Goal: Task Accomplishment & Management: Use online tool/utility

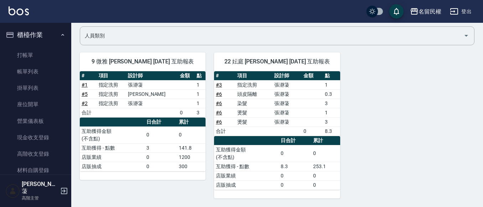
scroll to position [249, 0]
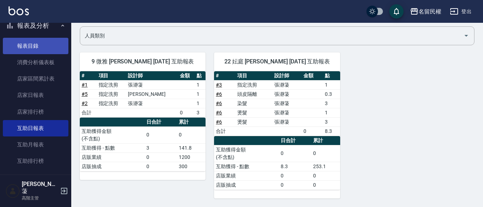
click at [13, 48] on link "報表目錄" at bounding box center [36, 46] width 66 height 16
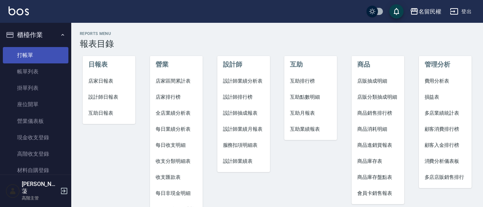
click at [34, 48] on link "打帳單" at bounding box center [36, 55] width 66 height 16
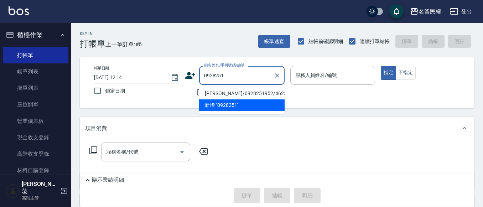
click at [258, 93] on li "[PERSON_NAME]/0928251952/4625" at bounding box center [241, 94] width 85 height 12
type input "[PERSON_NAME]/0928251952/4625"
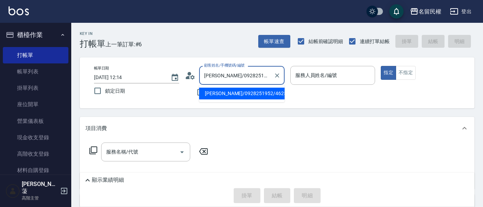
click at [263, 78] on input "[PERSON_NAME]/0928251952/4625" at bounding box center [236, 75] width 68 height 12
click at [266, 77] on input "[PERSON_NAME]/0928251952/4625" at bounding box center [236, 75] width 68 height 12
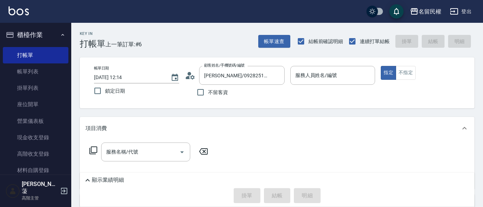
click at [195, 77] on div "顧客姓名/手機號碼/編號 [PERSON_NAME]/0928251952/4625 顧客姓名/手機號碼/編號" at bounding box center [235, 75] width 100 height 19
click at [189, 78] on icon at bounding box center [188, 77] width 4 height 3
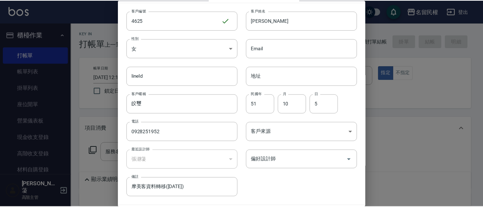
scroll to position [40, 0]
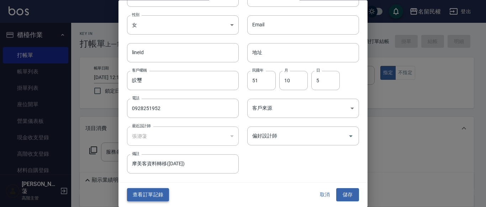
click at [152, 193] on button "查看訂單記錄" at bounding box center [148, 194] width 42 height 13
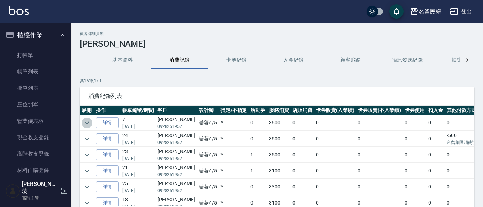
click at [85, 120] on icon "expand row" at bounding box center [87, 123] width 9 height 9
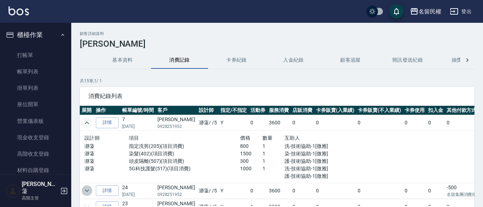
click at [84, 188] on icon "expand row" at bounding box center [87, 190] width 9 height 9
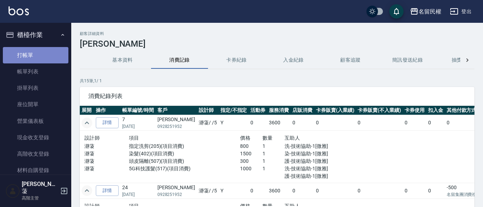
click at [43, 54] on link "打帳單" at bounding box center [36, 55] width 66 height 16
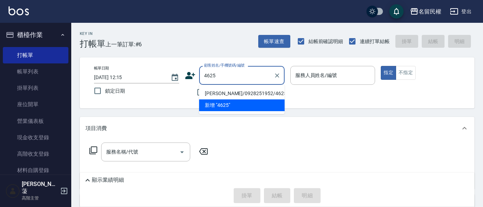
click at [244, 92] on li "[PERSON_NAME]/0928251952/4625" at bounding box center [241, 94] width 85 height 12
type input "[PERSON_NAME]/0928251952/4625"
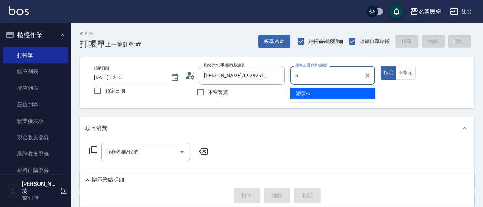
type input "瀞蓤-5"
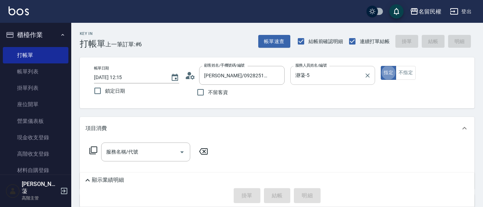
type button "true"
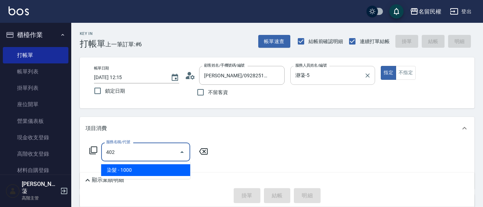
type input "染髮(402)"
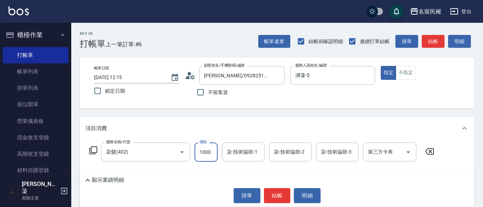
click at [205, 154] on input "1000" at bounding box center [205, 151] width 23 height 19
type input "1500"
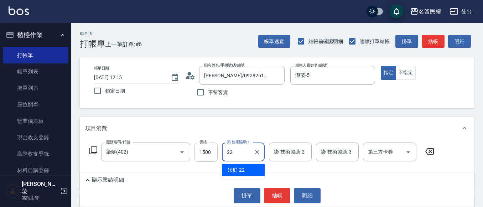
type input "妘庭-22"
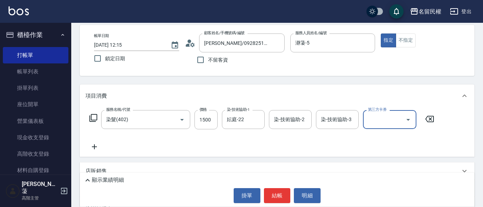
scroll to position [71, 0]
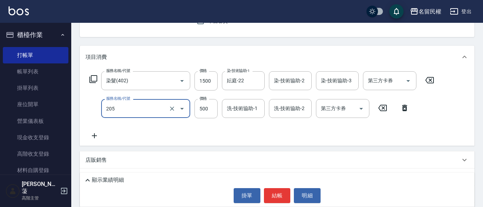
type input "指定洗剪(205)"
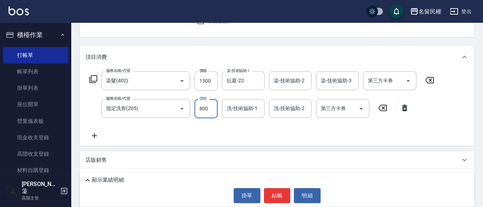
type input "800"
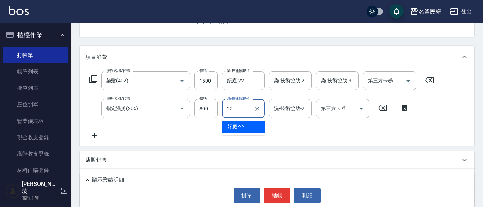
type input "妘庭-22"
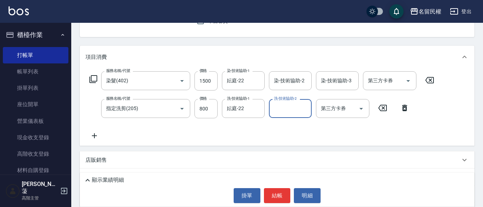
type input "."
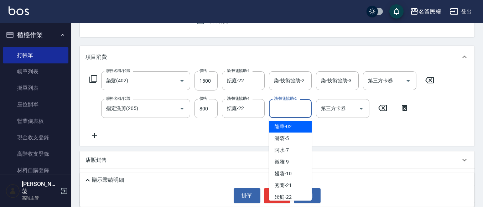
type input "隆華-02"
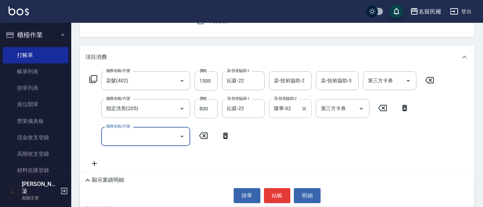
click at [292, 110] on input "隆華-02" at bounding box center [285, 108] width 26 height 12
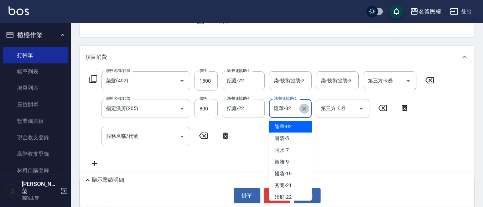
click at [302, 108] on icon "Clear" at bounding box center [304, 108] width 7 height 7
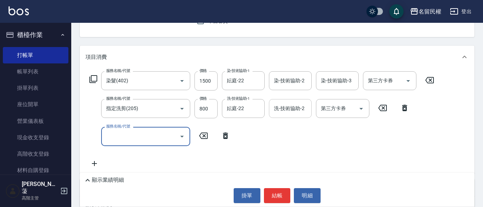
click at [164, 137] on input "服務名稱/代號" at bounding box center [140, 136] width 72 height 12
type input "頭皮隔離(507)"
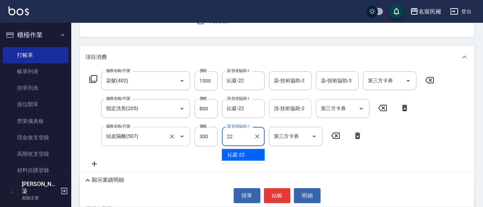
type input "妘庭-22"
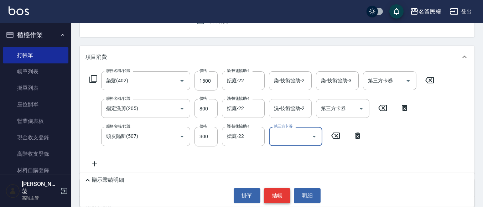
click at [270, 192] on button "結帳" at bounding box center [277, 195] width 27 height 15
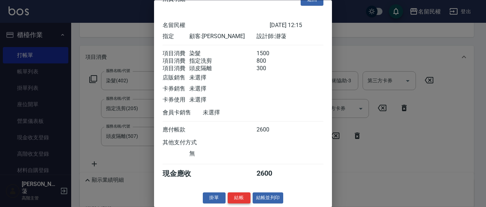
scroll to position [26, 0]
click at [237, 198] on button "結帳" at bounding box center [239, 198] width 23 height 11
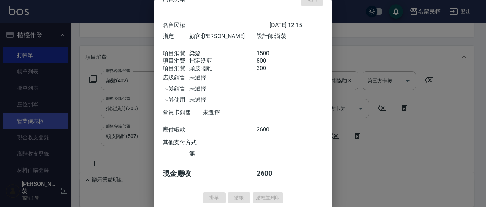
type input "[DATE] 12:16"
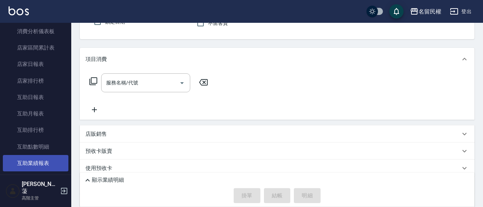
scroll to position [285, 0]
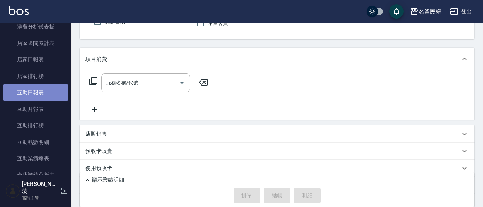
click at [47, 90] on link "互助日報表" at bounding box center [36, 92] width 66 height 16
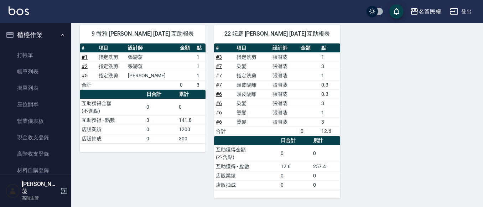
click at [35, 46] on ul "打帳單 帳單列表 掛單列表 座位開單 營業儀表板 現金收支登錄 高階收支登錄 材料自購登錄 每日結帳 排班表 現場電腦打卡 掃碼打卡" at bounding box center [36, 145] width 66 height 203
click at [35, 57] on link "打帳單" at bounding box center [36, 55] width 66 height 16
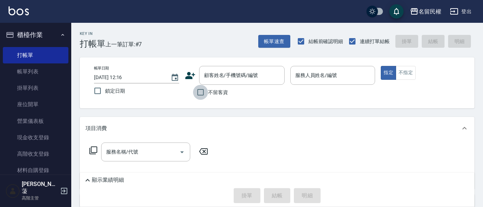
click at [204, 94] on input "不留客資" at bounding box center [200, 92] width 15 height 15
checkbox input "true"
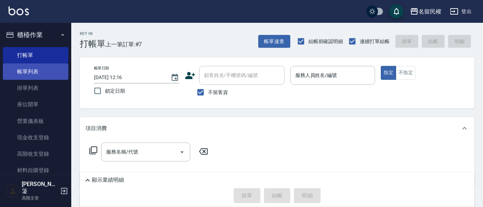
click at [18, 73] on link "帳單列表" at bounding box center [36, 71] width 66 height 16
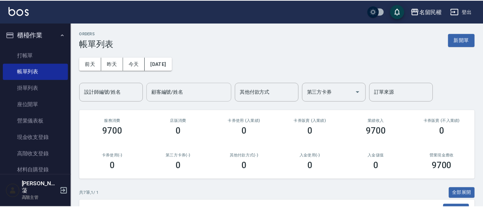
scroll to position [71, 0]
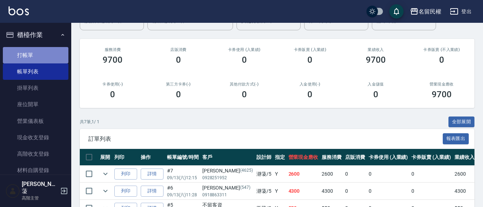
click at [36, 56] on link "打帳單" at bounding box center [36, 55] width 66 height 16
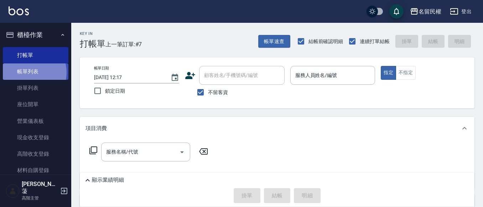
click at [29, 73] on link "帳單列表" at bounding box center [36, 71] width 66 height 16
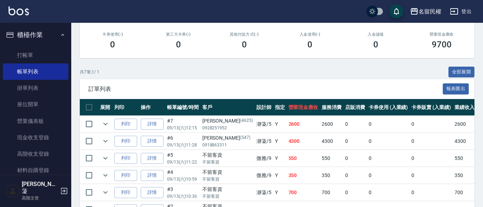
scroll to position [142, 0]
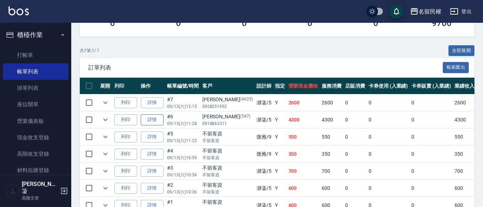
click at [150, 121] on link "詳情" at bounding box center [152, 119] width 23 height 11
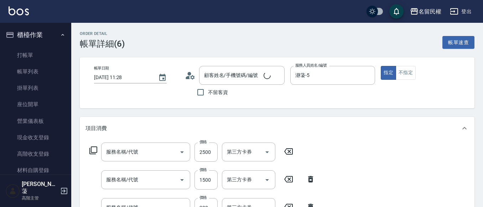
type input "[DATE] 11:28"
type input "瀞蓤-5"
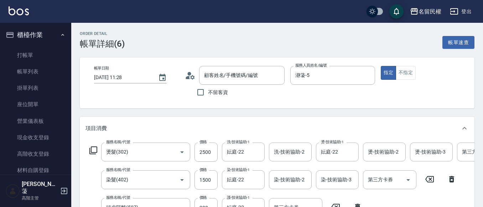
type input "燙髮(302)"
type input "染髮(402)"
type input "頭皮隔離(507)"
type input "[PERSON_NAME]/0918863311/547"
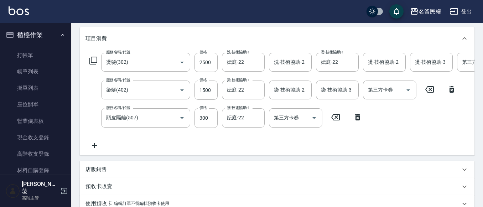
scroll to position [142, 0]
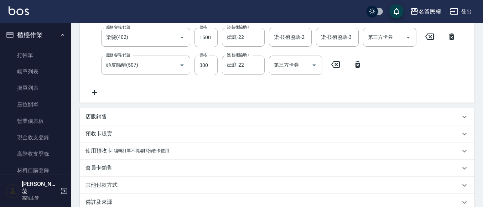
click at [107, 120] on div "店販銷售" at bounding box center [272, 116] width 375 height 7
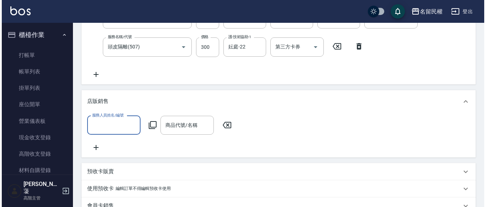
scroll to position [178, 0]
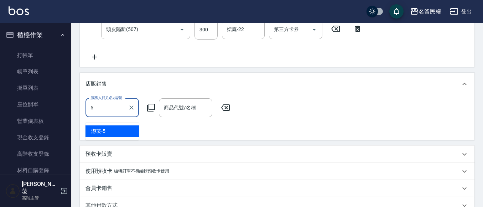
type input "瀞蓤-5"
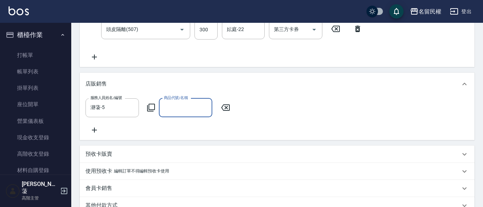
click at [151, 112] on icon at bounding box center [151, 107] width 9 height 9
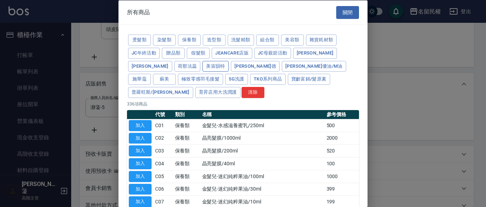
click at [203, 64] on button "美宙韻特" at bounding box center [216, 66] width 26 height 11
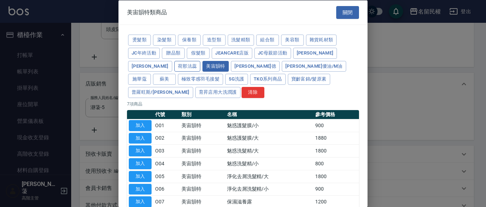
click at [174, 64] on button "荷那法蕊" at bounding box center [187, 66] width 26 height 11
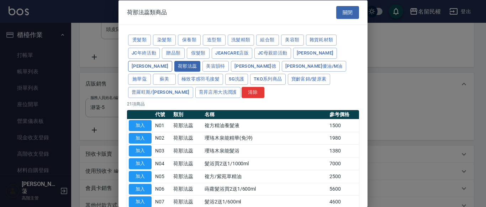
click at [172, 61] on button "[PERSON_NAME]" at bounding box center [150, 66] width 44 height 11
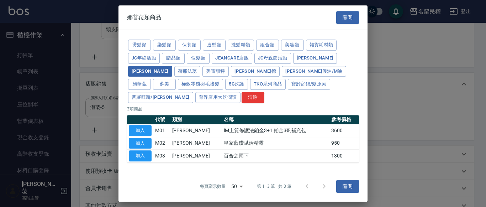
click at [306, 56] on div "燙髮類 染髮類 保養類 造型類 洗髮精類 組合類 美容類 雜貨耗材類 JC年終活動 贈品類 假髮類 JeanCare店販 JC母親節活動 晨宏 [PERSON…" at bounding box center [243, 71] width 232 height 66
click at [303, 61] on button "[PERSON_NAME]" at bounding box center [315, 58] width 44 height 11
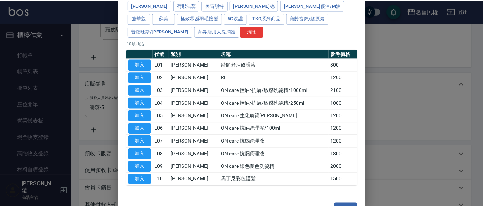
scroll to position [66, 0]
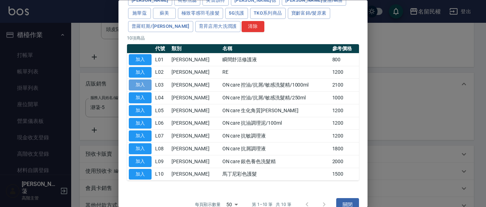
click at [141, 80] on button "加入" at bounding box center [140, 85] width 23 height 11
type input "ON care 控油/抗屑/敏感洗髮精/1000ml"
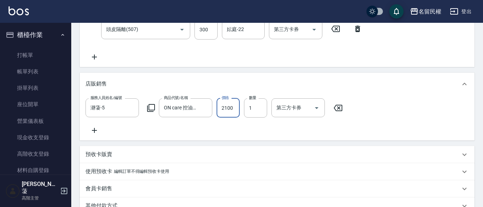
click at [227, 116] on input "2100" at bounding box center [227, 107] width 23 height 19
type input "2700"
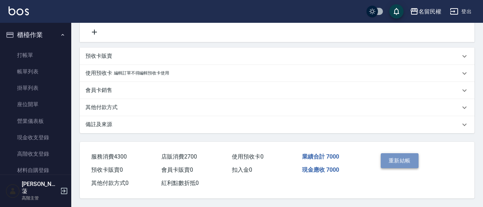
click at [390, 153] on button "重新結帳" at bounding box center [400, 160] width 38 height 15
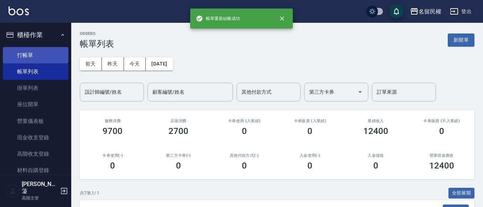
click at [10, 55] on link "打帳單" at bounding box center [36, 55] width 66 height 16
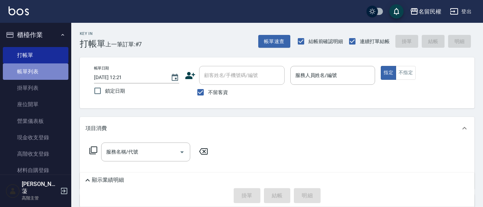
click at [43, 68] on link "帳單列表" at bounding box center [36, 71] width 66 height 16
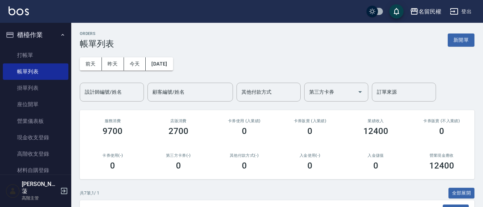
drag, startPoint x: 334, startPoint y: 104, endPoint x: 253, endPoint y: 48, distance: 98.5
click at [253, 48] on div "ORDERS 帳單列表 新開單" at bounding box center [277, 39] width 395 height 17
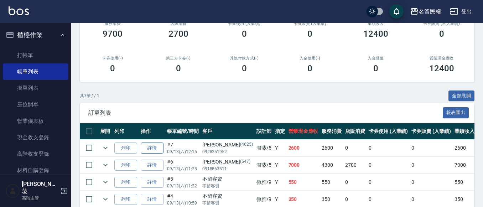
scroll to position [107, 0]
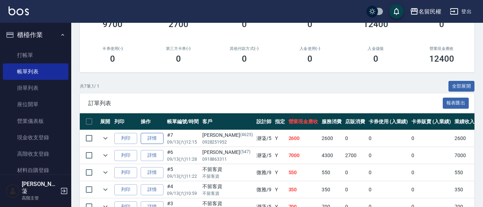
click at [148, 137] on link "詳情" at bounding box center [152, 138] width 23 height 11
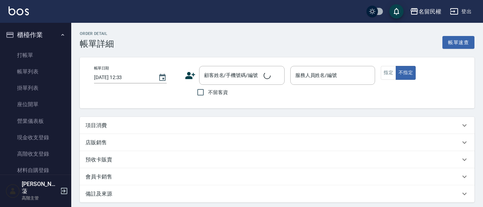
type input "[DATE] 12:15"
type input "瀞蓤-5"
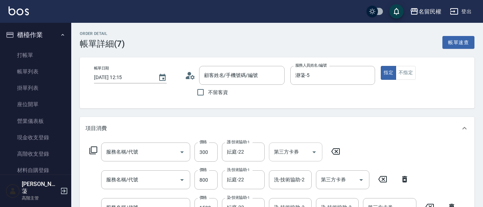
type input "[PERSON_NAME]/0928251952/4625"
type input "頭皮隔離(507)"
type input "指定洗剪(205)"
type input "染髮(402)"
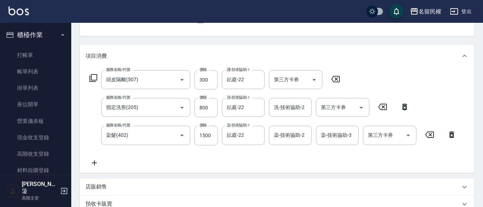
scroll to position [107, 0]
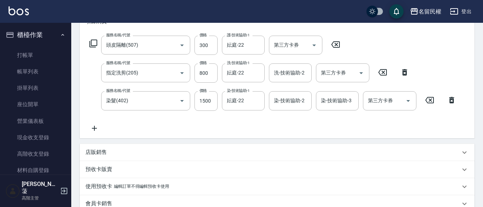
click at [98, 126] on icon at bounding box center [94, 128] width 18 height 9
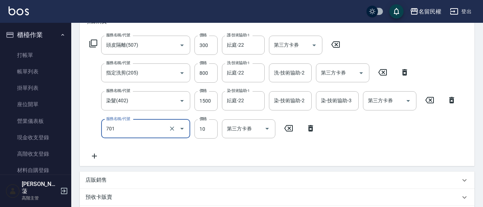
type input "[PERSON_NAME](701)"
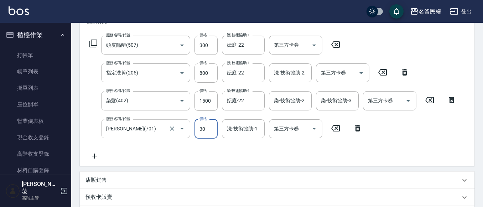
type input "30"
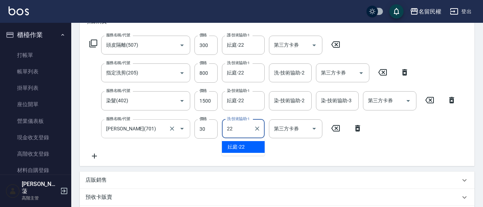
type input "妘庭-22"
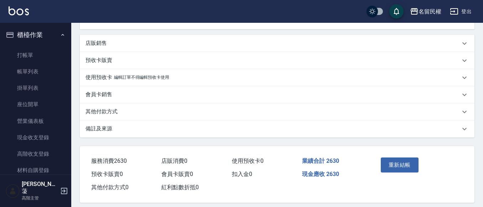
scroll to position [251, 0]
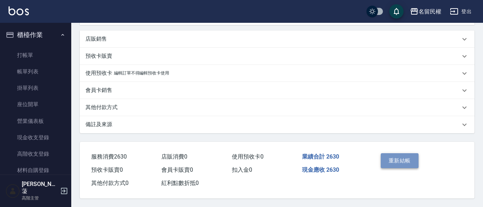
click at [406, 157] on button "重新結帳" at bounding box center [400, 160] width 38 height 15
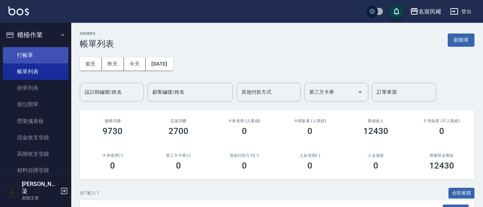
click at [42, 58] on link "打帳單" at bounding box center [36, 55] width 66 height 16
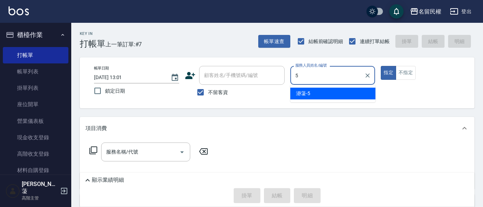
type input "瀞蓤-5"
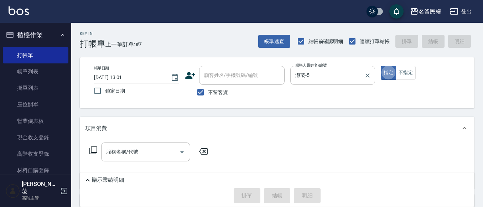
type button "true"
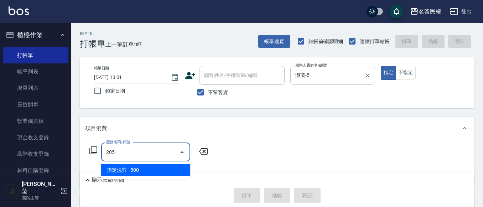
type input "指定洗剪(205)"
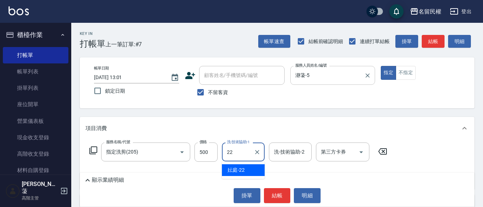
type input "妘庭-22"
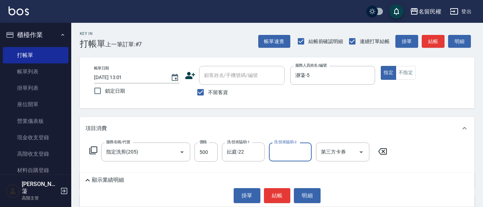
drag, startPoint x: 279, startPoint y: 195, endPoint x: 302, endPoint y: 169, distance: 34.8
click at [281, 194] on button "結帳" at bounding box center [277, 195] width 27 height 15
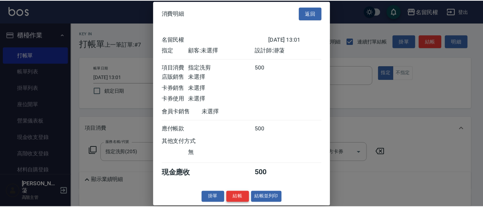
scroll to position [9, 0]
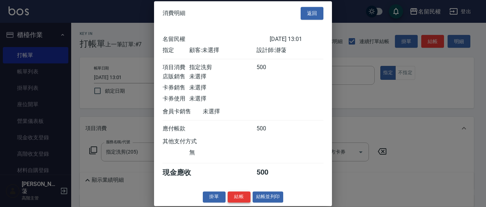
click at [232, 196] on button "結帳" at bounding box center [239, 196] width 23 height 11
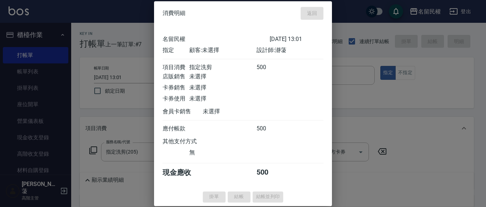
type input "[DATE] 13:02"
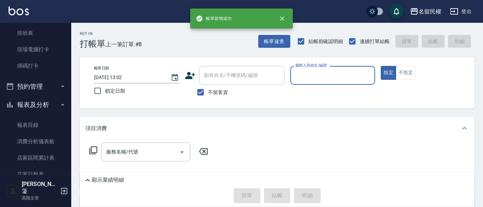
scroll to position [249, 0]
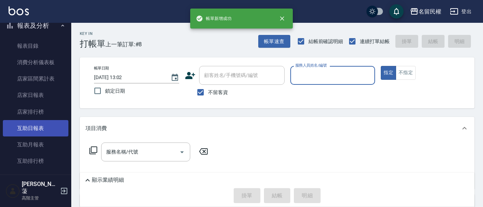
click at [25, 129] on link "互助日報表" at bounding box center [36, 128] width 66 height 16
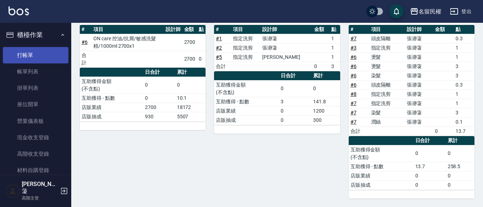
scroll to position [63, 0]
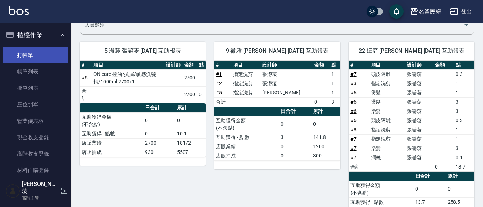
click at [34, 58] on link "打帳單" at bounding box center [36, 55] width 66 height 16
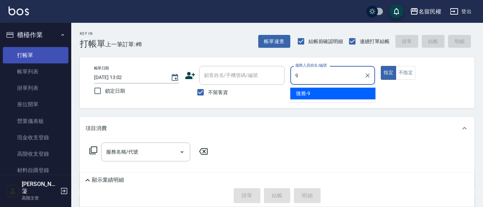
type input "微雅-9"
type button "true"
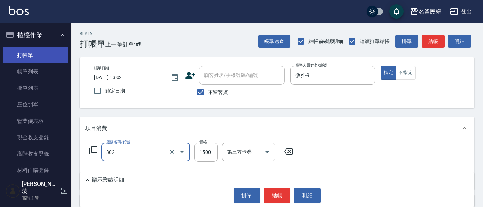
type input "燙髮(302)"
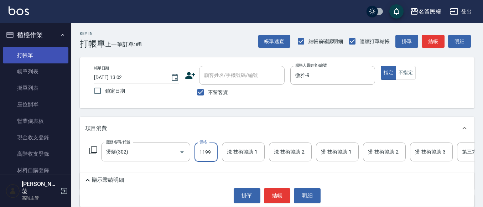
type input "1199"
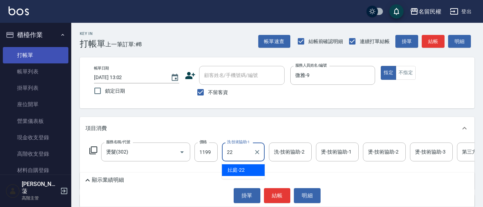
type input "妘庭-22"
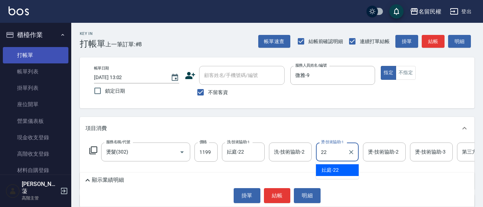
type input "妘庭-22"
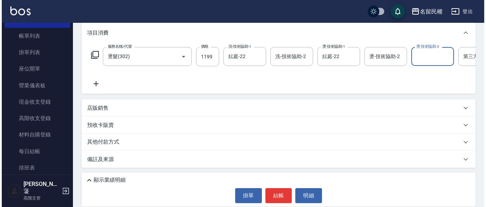
scroll to position [0, 22]
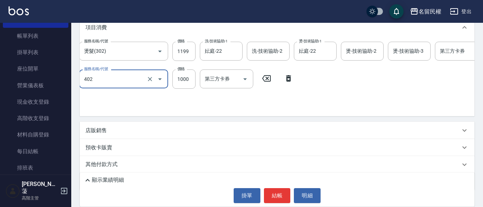
type input "染髮(402)"
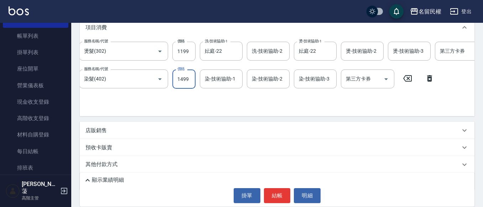
type input "1499"
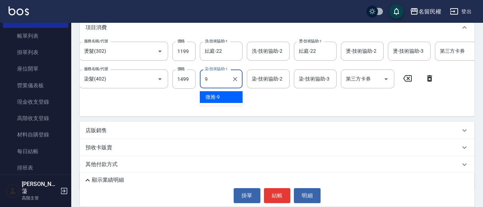
type input "微雅-9"
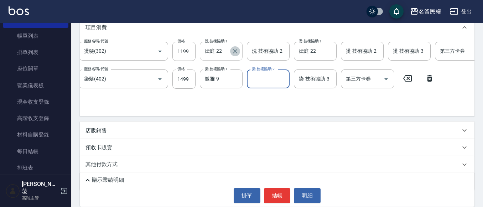
click at [236, 52] on icon "Clear" at bounding box center [234, 51] width 7 height 7
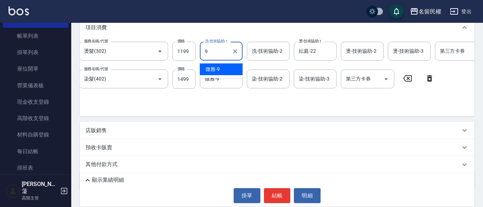
type input "微雅-9"
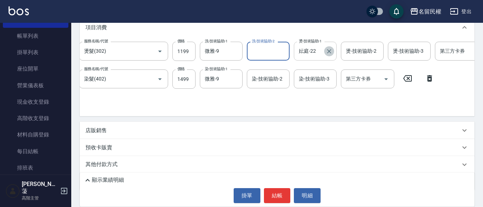
click at [330, 53] on icon "Clear" at bounding box center [329, 51] width 4 height 4
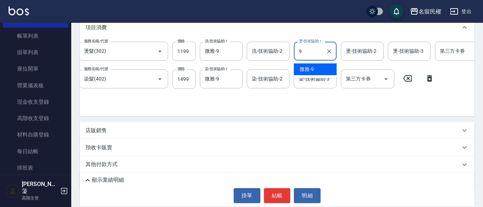
type input "微雅-9"
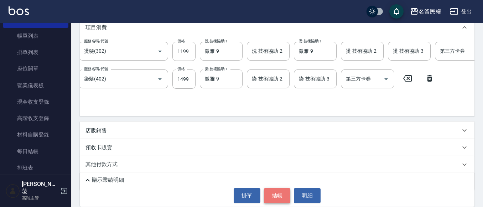
click at [278, 198] on button "結帳" at bounding box center [277, 195] width 27 height 15
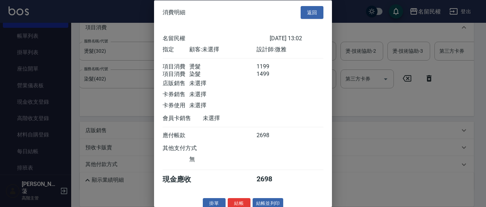
scroll to position [18, 0]
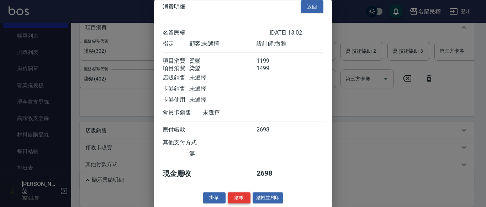
click at [247, 202] on button "結帳" at bounding box center [239, 198] width 23 height 11
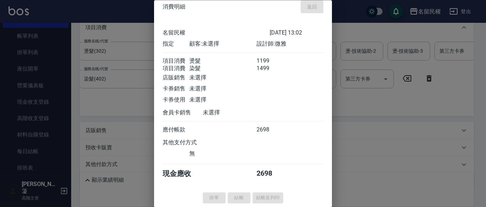
type input "[DATE] 13:21"
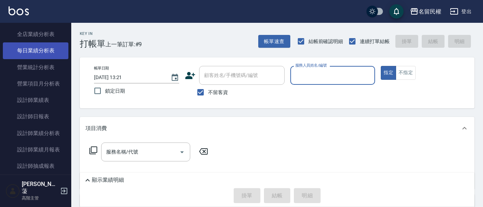
scroll to position [427, 0]
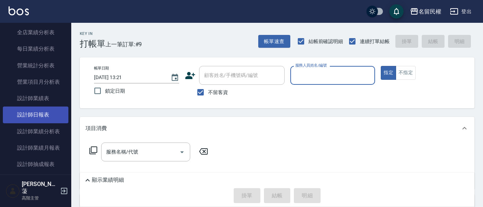
click at [53, 115] on link "設計師日報表" at bounding box center [36, 114] width 66 height 16
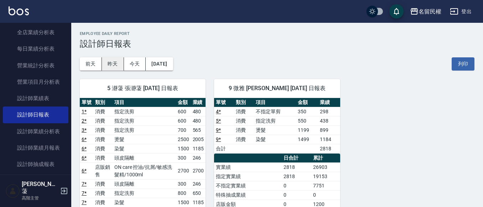
click at [105, 65] on button "昨天" at bounding box center [113, 63] width 22 height 13
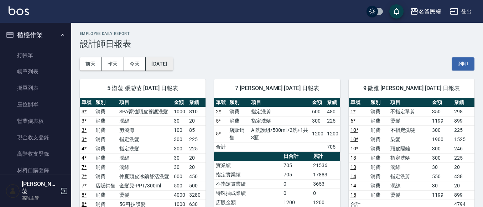
click at [170, 64] on button "[DATE]" at bounding box center [159, 63] width 27 height 13
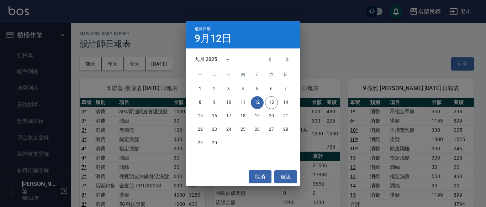
click at [312, 66] on div "選擇日期 [DATE] 九月 2025 一 二 三 四 五 六 日 1 2 3 4 5 6 7 8 9 10 11 12 13 14 15 16 17 18 …" at bounding box center [243, 103] width 486 height 207
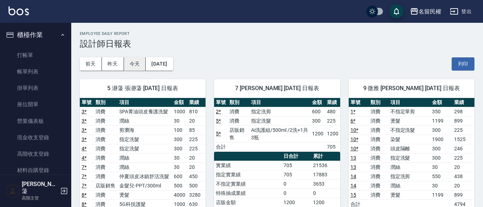
click at [137, 67] on button "今天" at bounding box center [135, 63] width 22 height 13
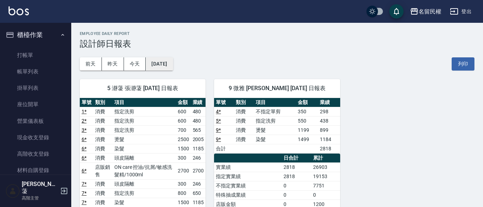
click at [168, 63] on button "[DATE]" at bounding box center [159, 63] width 27 height 13
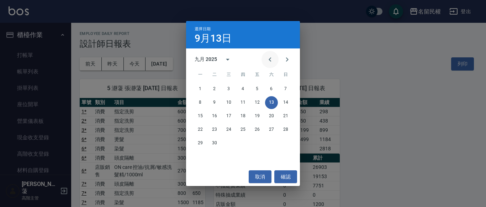
click at [273, 61] on icon "Previous month" at bounding box center [270, 59] width 9 height 9
click at [239, 113] on button "14" at bounding box center [243, 116] width 13 height 13
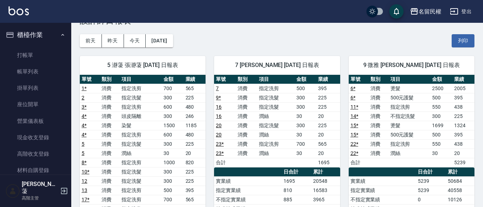
scroll to position [36, 0]
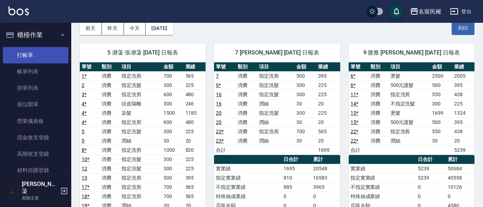
click at [49, 54] on link "打帳單" at bounding box center [36, 55] width 66 height 16
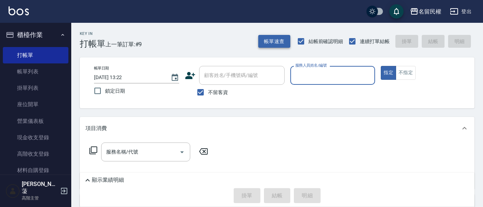
click at [262, 45] on button "帳單速查" at bounding box center [274, 41] width 32 height 13
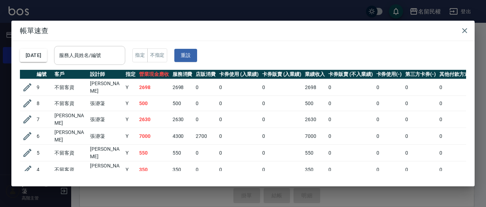
click at [114, 62] on input "服務人員姓名/編號" at bounding box center [89, 55] width 65 height 12
click at [47, 61] on button "[DATE]" at bounding box center [33, 55] width 27 height 13
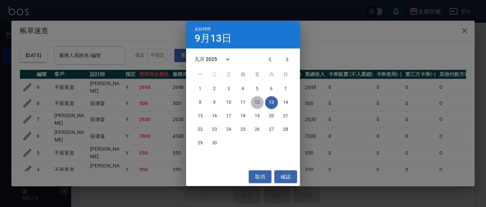
click at [260, 101] on button "12" at bounding box center [257, 102] width 13 height 13
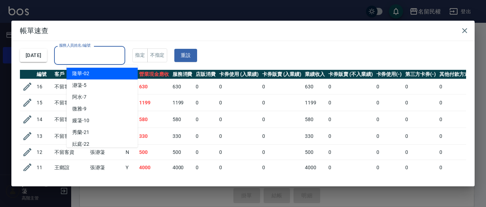
click at [101, 61] on input "服務人員姓名/編號" at bounding box center [89, 55] width 65 height 12
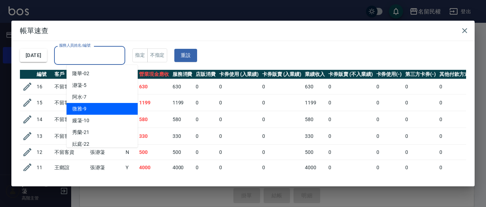
click at [100, 108] on div "微雅 -9" at bounding box center [102, 109] width 71 height 12
type input "微雅-9"
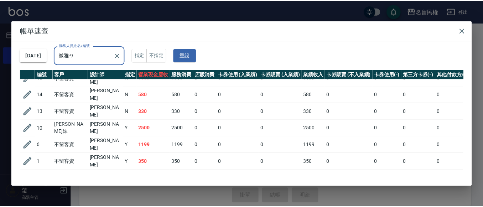
scroll to position [15, 0]
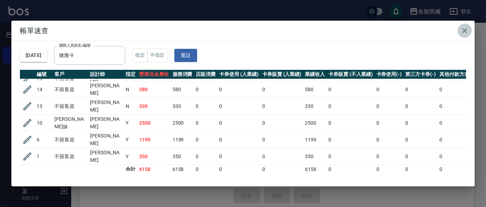
click at [470, 28] on button "button" at bounding box center [465, 31] width 14 height 14
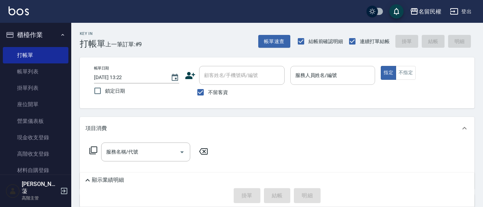
click at [331, 77] on input "服務人員姓名/編號" at bounding box center [332, 75] width 79 height 12
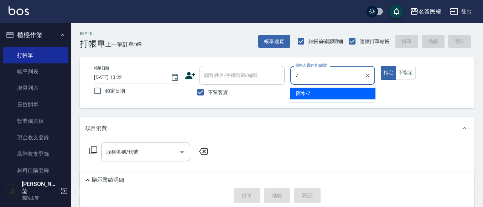
type input "阿水-7"
type button "true"
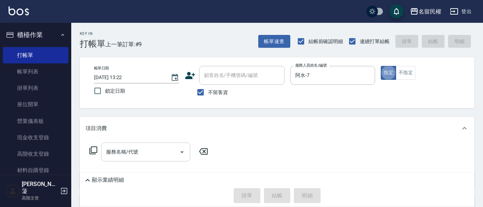
click at [157, 160] on div "服務名稱/代號" at bounding box center [145, 151] width 89 height 19
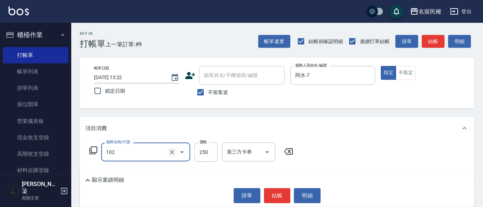
type input "指定洗髮(102)"
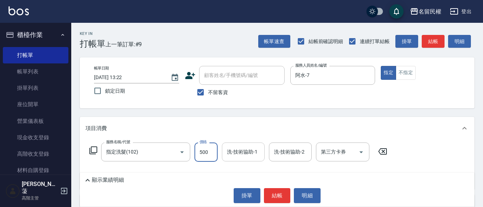
type input "500"
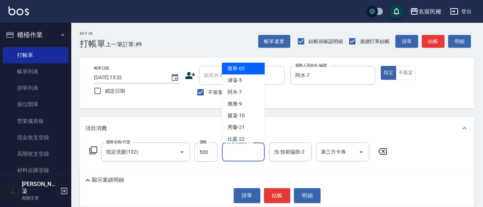
click at [239, 152] on input "洗-技術協助-1" at bounding box center [243, 152] width 36 height 12
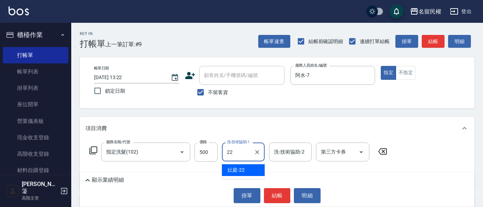
type input "妘庭-22"
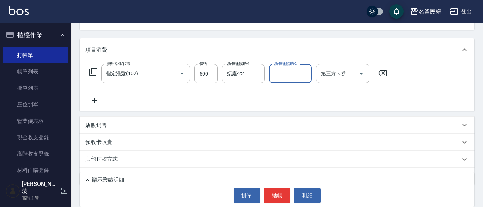
scroll to position [95, 0]
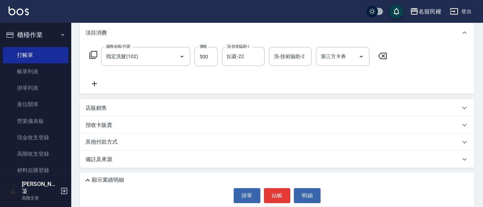
click at [95, 78] on div "服務名稱/代號 指定洗髮(102) 服務名稱/代號 價格 500 價格 洗-技術協助-1 妘庭-22 洗-技術協助-1 洗-技術協助-2 洗-技術協助-2 第…" at bounding box center [238, 67] width 306 height 41
click at [97, 83] on icon at bounding box center [94, 83] width 18 height 9
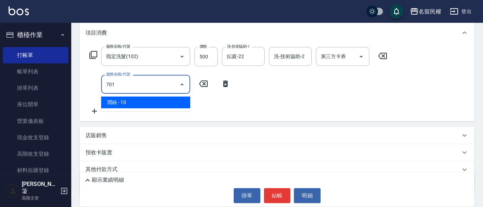
type input "[PERSON_NAME](701)"
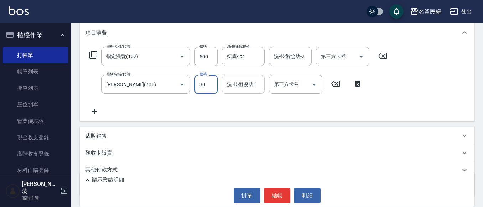
type input "30"
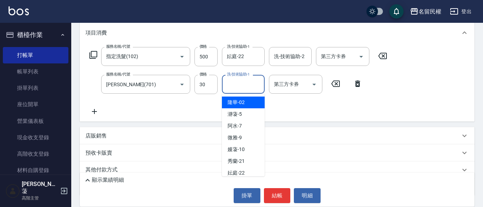
click at [243, 82] on input "洗-技術協助-1" at bounding box center [243, 84] width 36 height 12
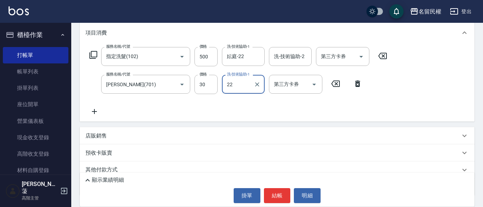
type input "妘庭-22"
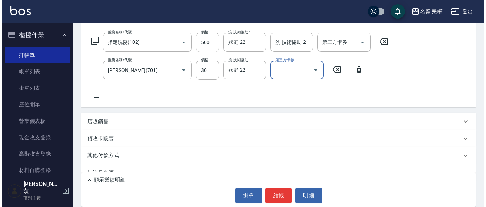
scroll to position [123, 0]
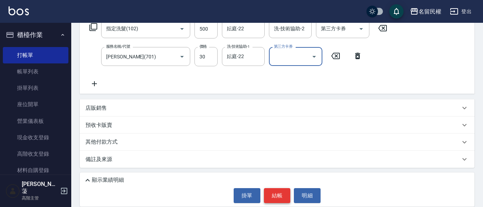
click at [269, 197] on button "結帳" at bounding box center [277, 195] width 27 height 15
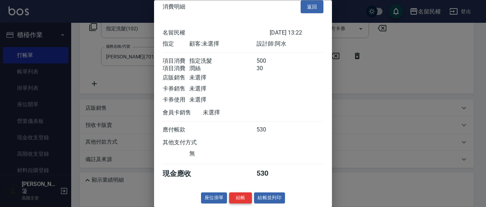
scroll to position [18, 0]
click at [240, 198] on button "結帳" at bounding box center [240, 198] width 23 height 11
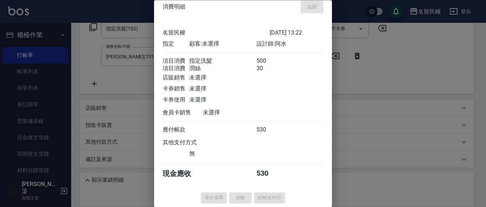
type input "[DATE] 13:52"
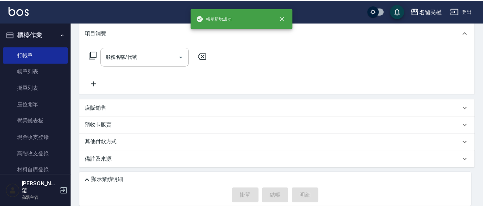
scroll to position [0, 0]
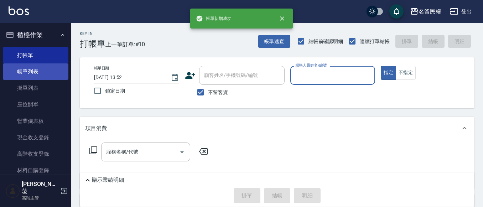
click at [36, 71] on link "帳單列表" at bounding box center [36, 71] width 66 height 16
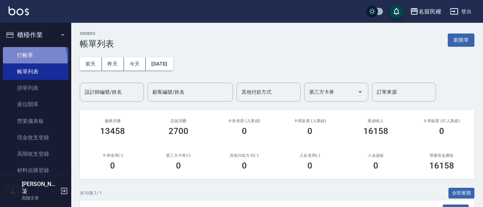
click at [27, 59] on link "打帳單" at bounding box center [36, 55] width 66 height 16
